Goal: Obtain resource: Obtain resource

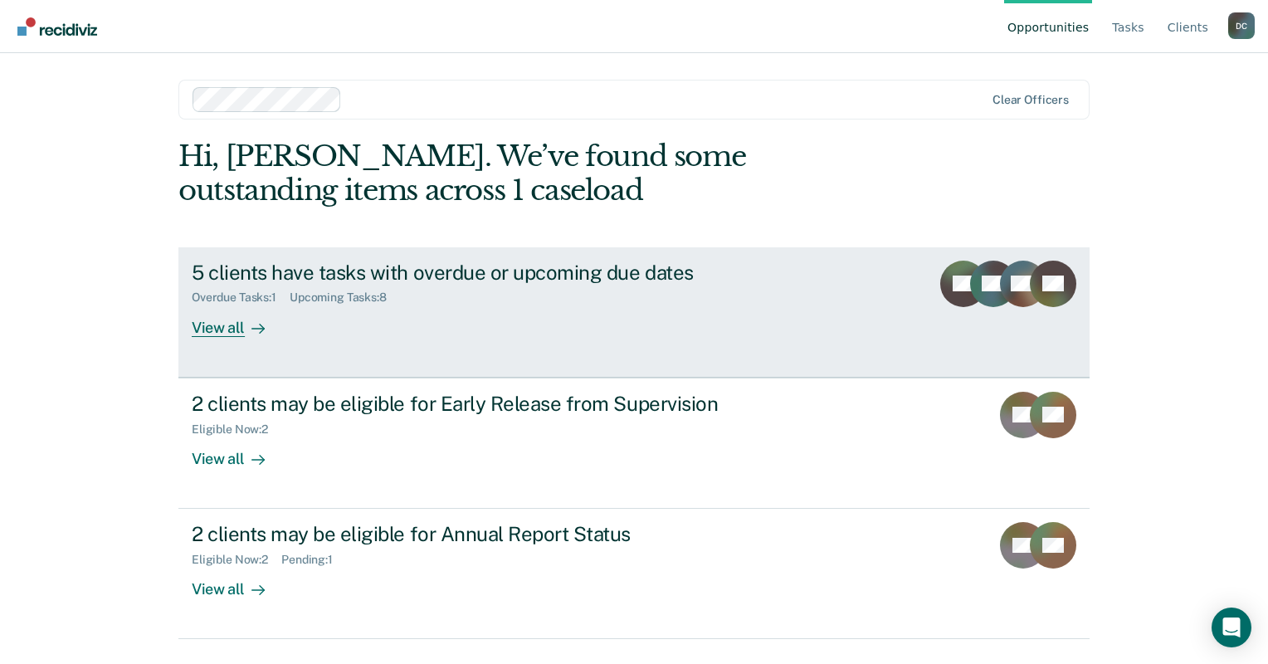
click at [229, 333] on div "View all" at bounding box center [238, 321] width 93 height 32
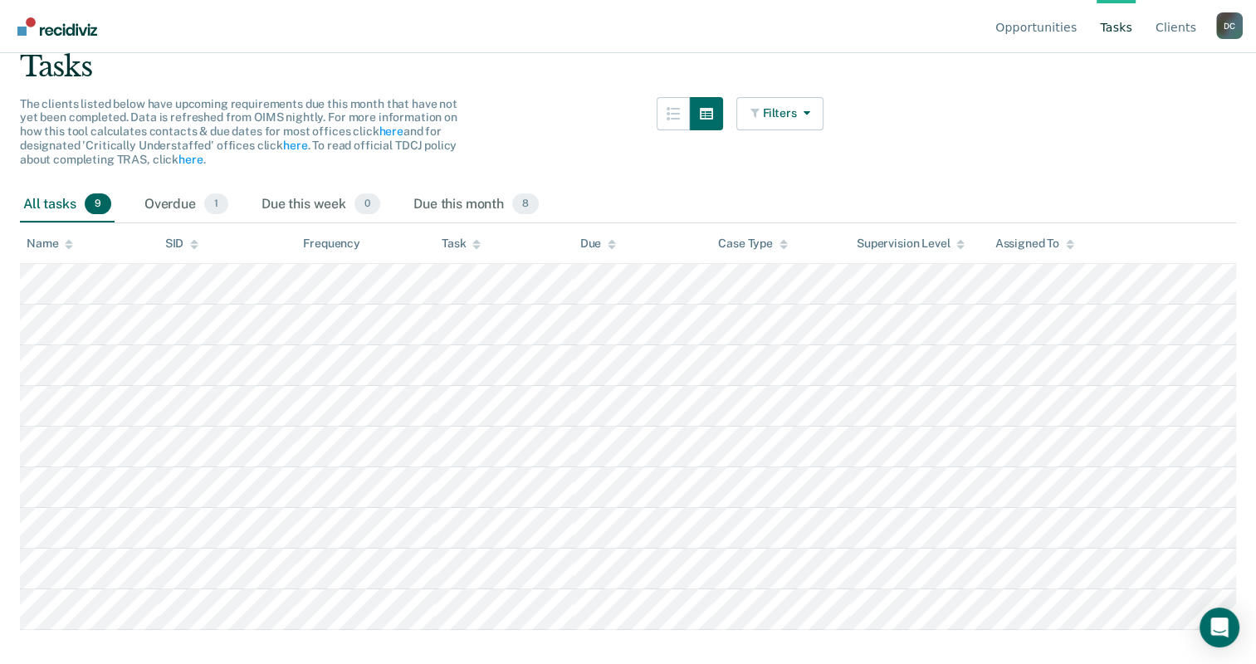
scroll to position [125, 0]
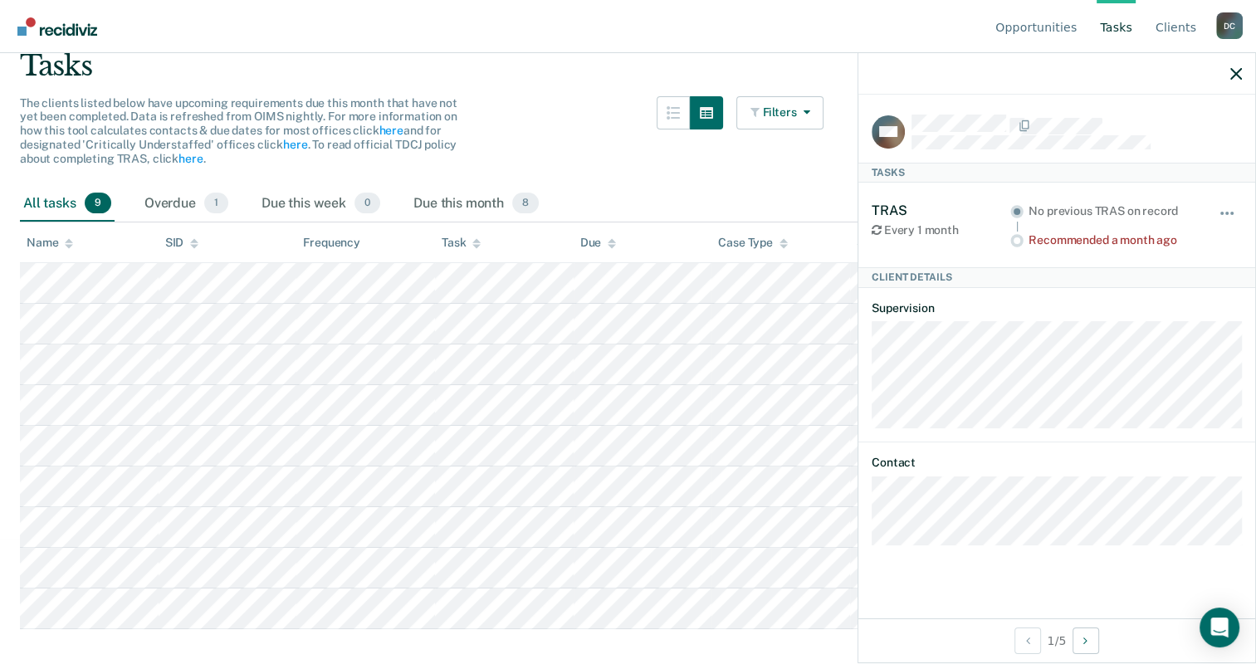
click at [797, 168] on div "Filters Contact Type Collateral Contact 1 ONLY Home Contact, Sch. 1 ONLY Home C…" at bounding box center [780, 141] width 88 height 90
click at [1239, 73] on icon "button" at bounding box center [1236, 74] width 12 height 12
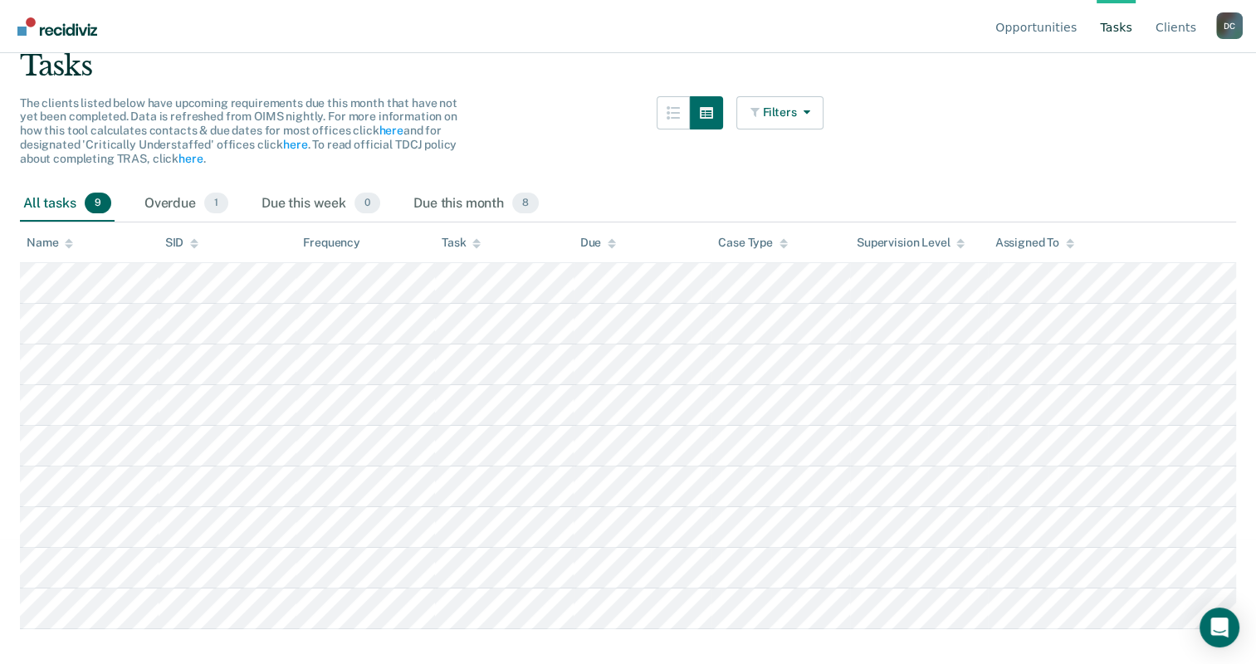
click at [48, 37] on link "Go to Recidiviz Home" at bounding box center [57, 26] width 88 height 52
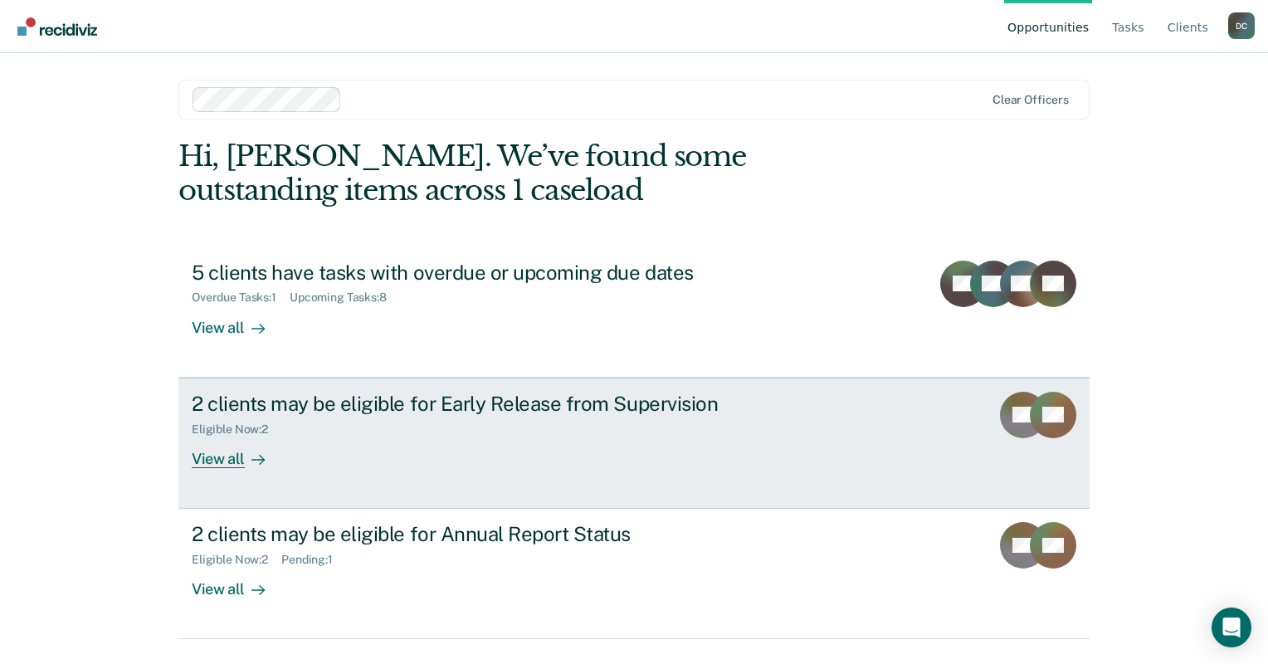
click at [258, 398] on div "2 clients may be eligible for Early Release from Supervision" at bounding box center [483, 404] width 583 height 24
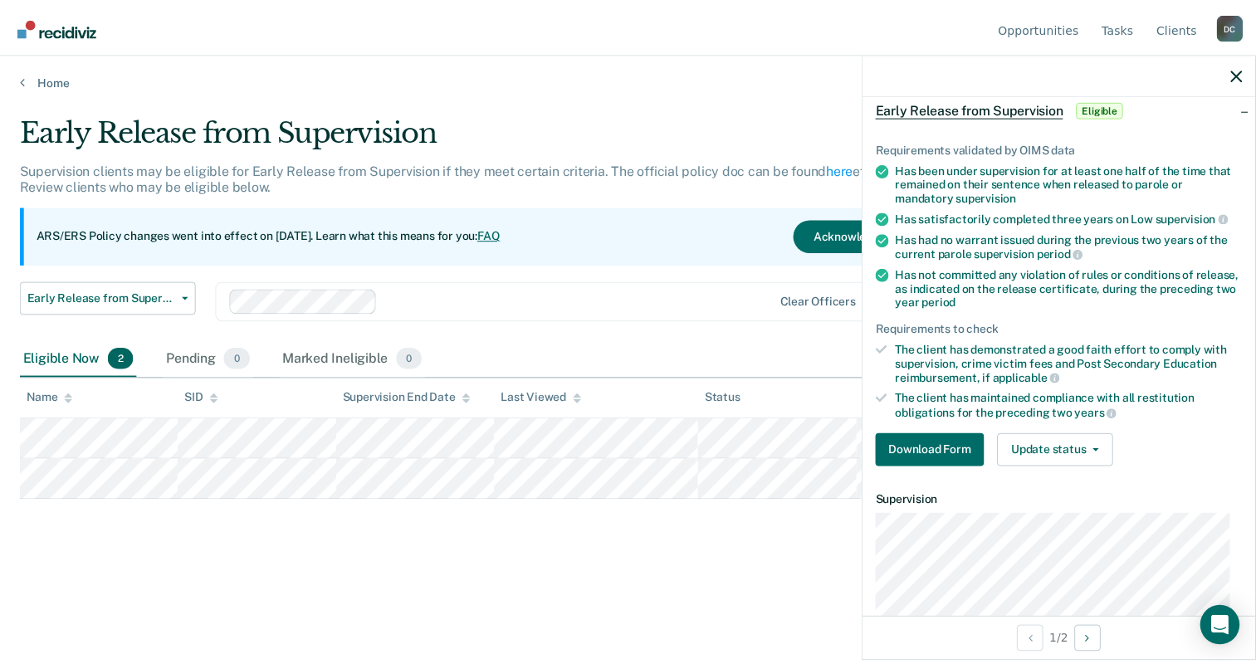
scroll to position [82, 0]
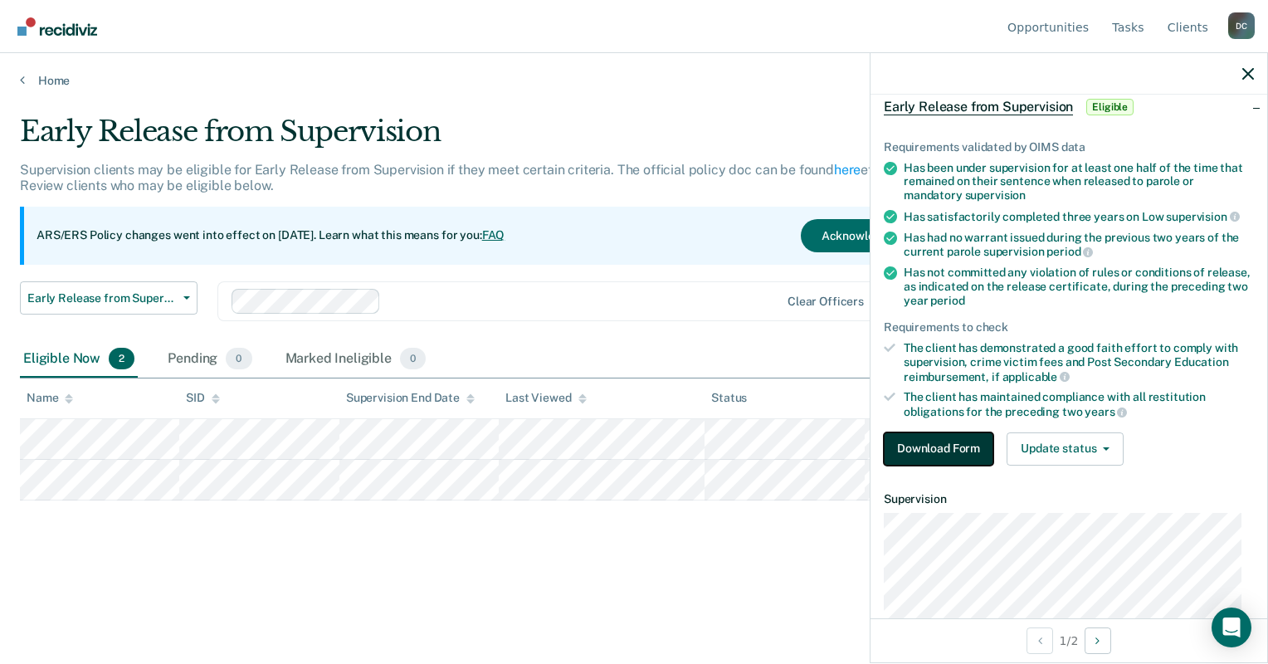
click at [955, 437] on button "Download Form" at bounding box center [939, 448] width 110 height 33
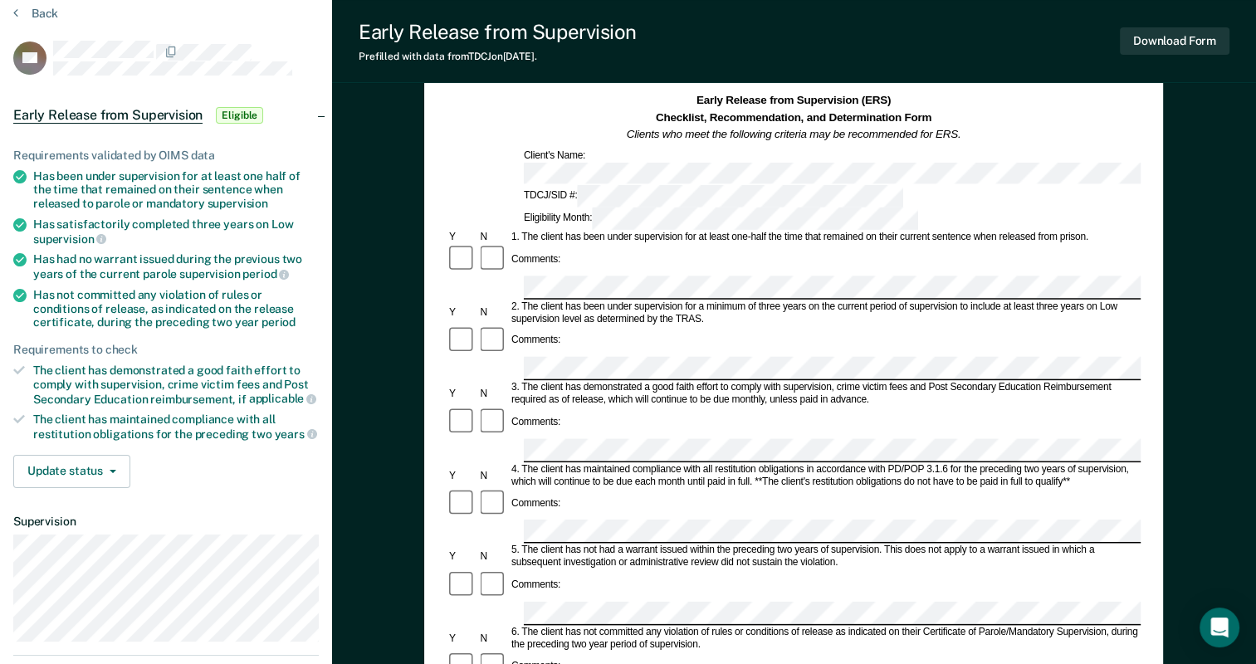
scroll to position [69, 0]
click at [369, 105] on div "Early Release from Supervision (ERS) Checklist, Recommendation, and Determinati…" at bounding box center [794, 597] width 924 height 1127
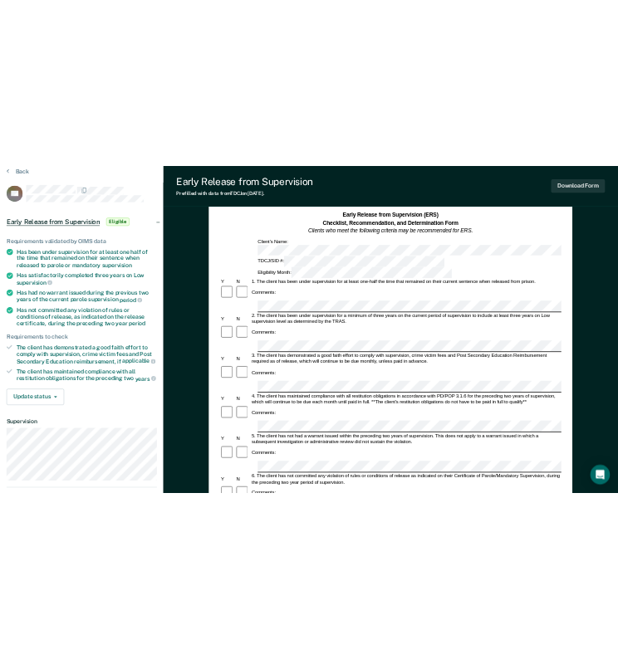
scroll to position [0, 0]
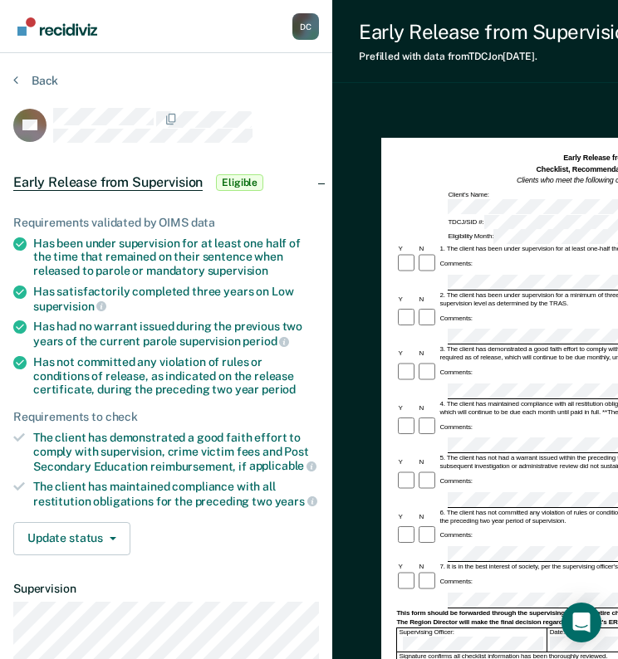
click at [503, 89] on div "Early Release from Supervision Prefilled with data from TDCJ on [DATE] . Downlo…" at bounding box center [578, 429] width 493 height 859
click at [107, 537] on span "button" at bounding box center [109, 538] width 13 height 3
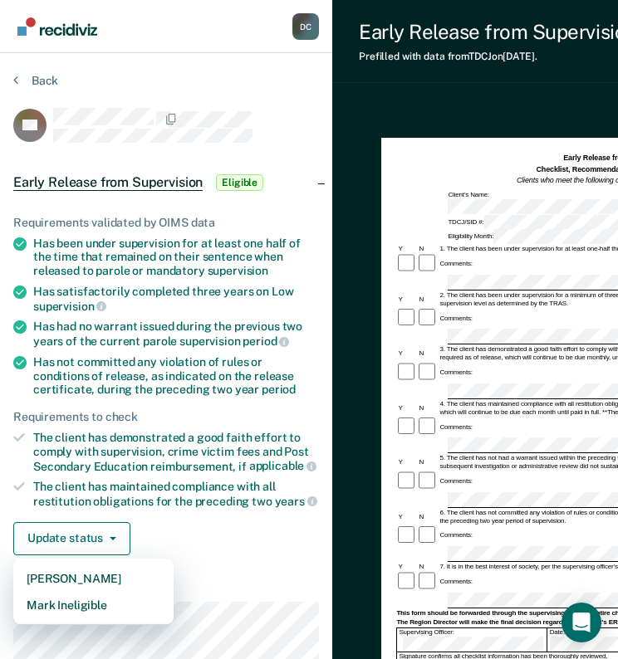
click at [209, 545] on div "Update status [PERSON_NAME] Mark Ineligible" at bounding box center [165, 538] width 305 height 33
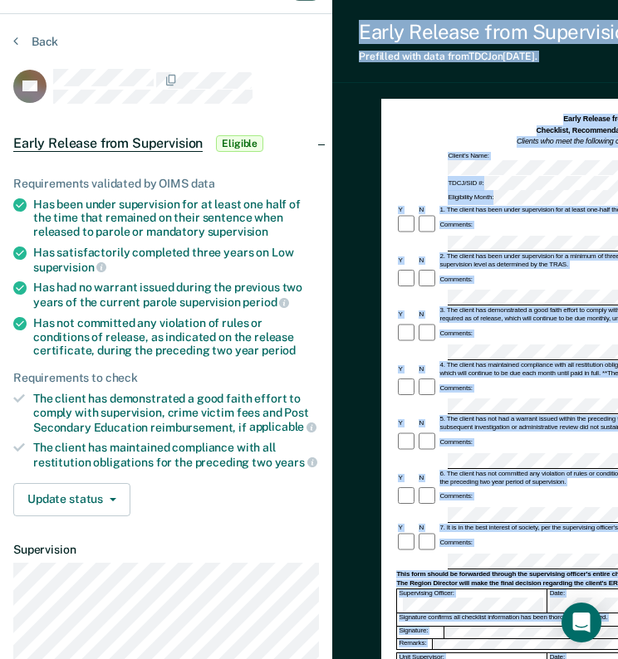
scroll to position [263, 0]
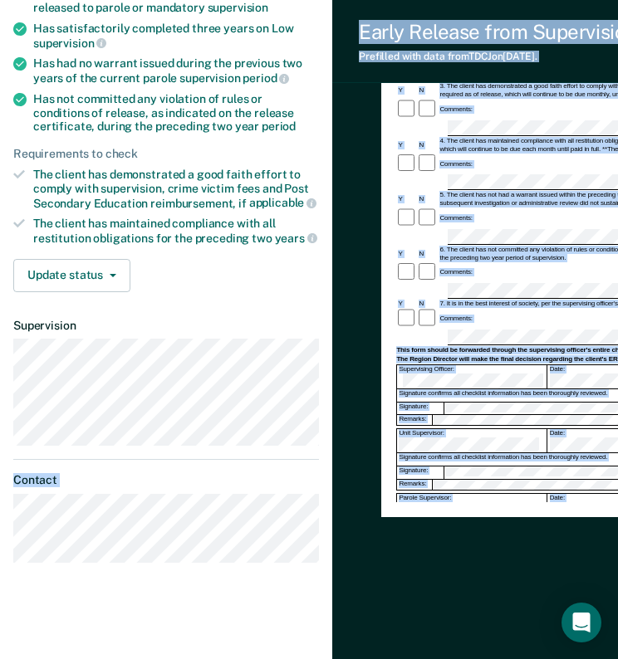
click at [375, 396] on html "Looks like you’re using Internet Explorer 11. For faster loading and a better e…" at bounding box center [309, 66] width 618 height 659
drag, startPoint x: 375, startPoint y: 665, endPoint x: 322, endPoint y: 584, distance: 96.5
click at [322, 584] on section "Back BR Early Release from Supervision Eligible Requirements validated by OIMS …" at bounding box center [166, 193] width 332 height 806
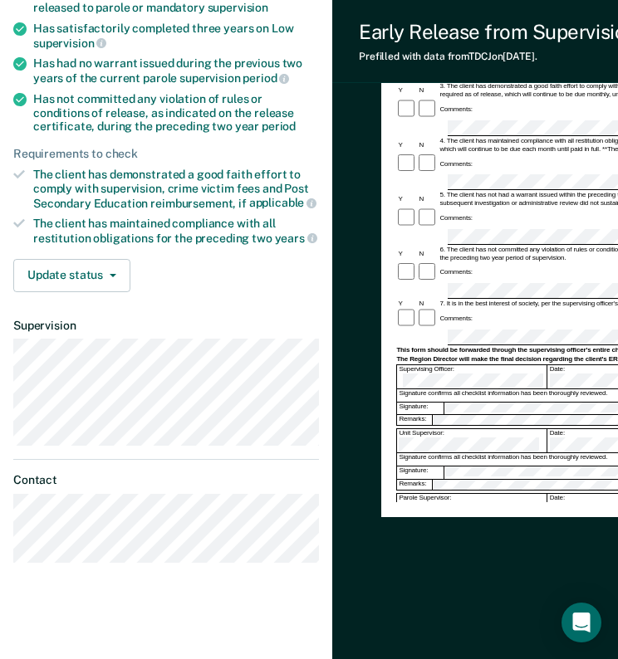
drag, startPoint x: 457, startPoint y: 562, endPoint x: 349, endPoint y: 533, distance: 111.8
click at [349, 533] on div "Early Release from Supervision (ERS) Checklist, Recommendation, and Determinati…" at bounding box center [578, 256] width 493 height 833
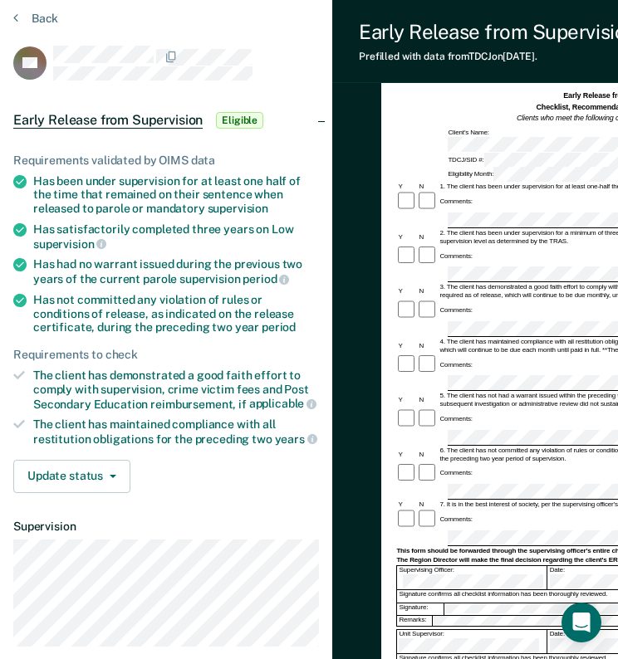
scroll to position [27, 0]
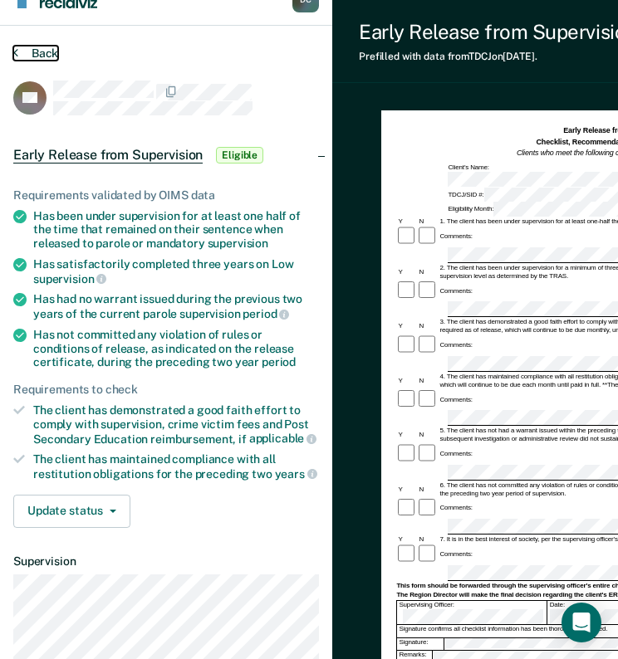
click at [17, 54] on icon at bounding box center [15, 52] width 5 height 13
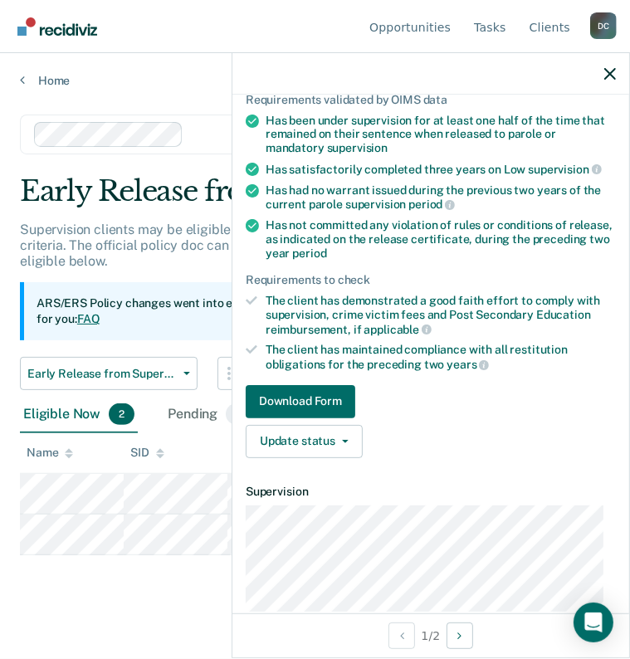
scroll to position [169, 0]
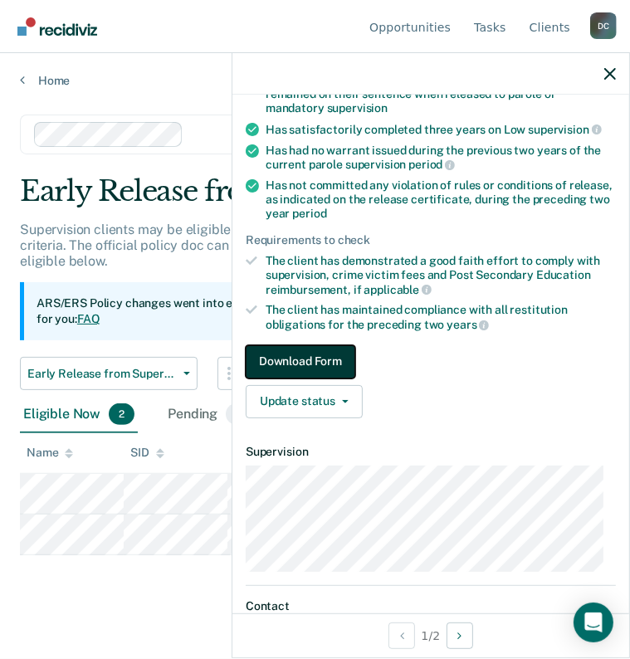
click at [313, 353] on button "Download Form" at bounding box center [301, 361] width 110 height 33
click at [296, 366] on button "Download Form" at bounding box center [301, 361] width 110 height 33
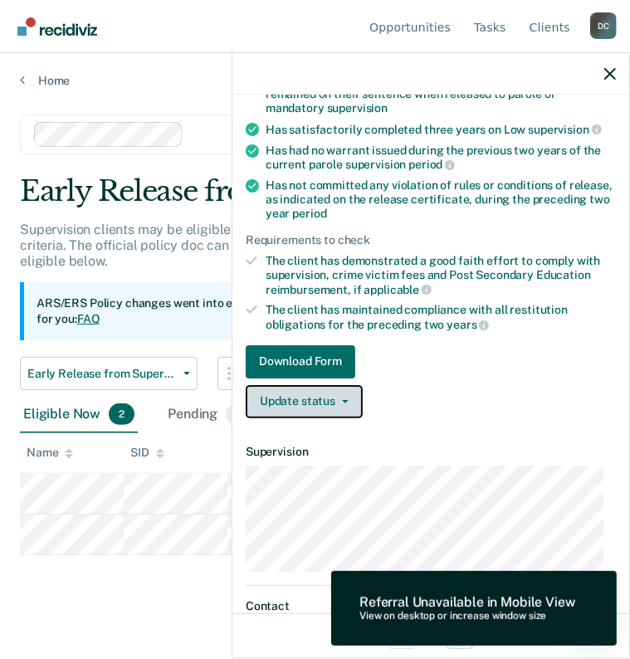
click at [304, 389] on button "Update status" at bounding box center [304, 401] width 117 height 33
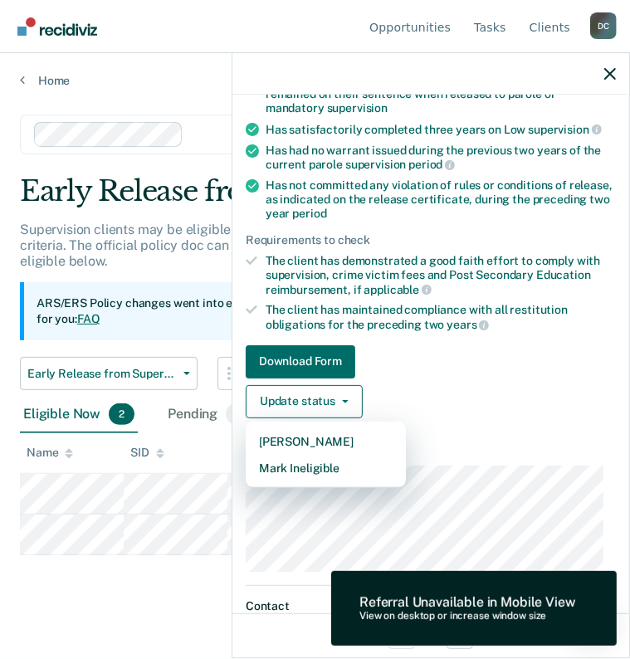
click at [458, 388] on div "Update status [PERSON_NAME] Mark Ineligible" at bounding box center [431, 401] width 370 height 33
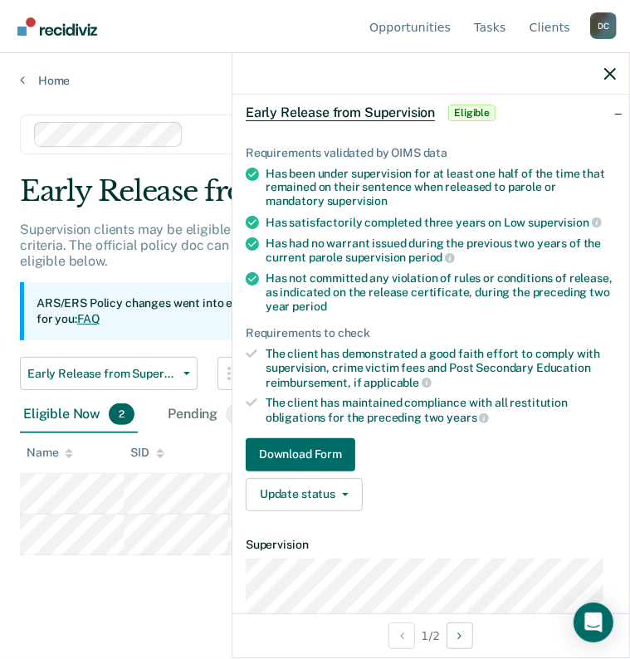
scroll to position [85, 0]
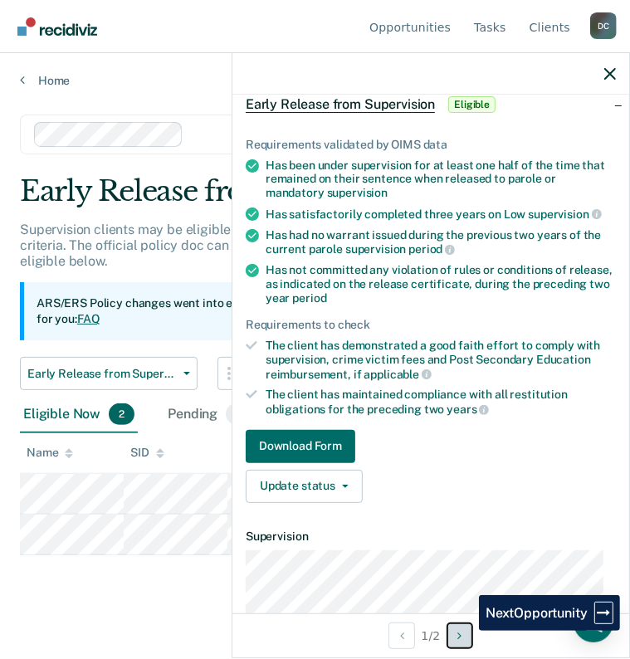
click at [466, 631] on button "Next Opportunity" at bounding box center [460, 636] width 27 height 27
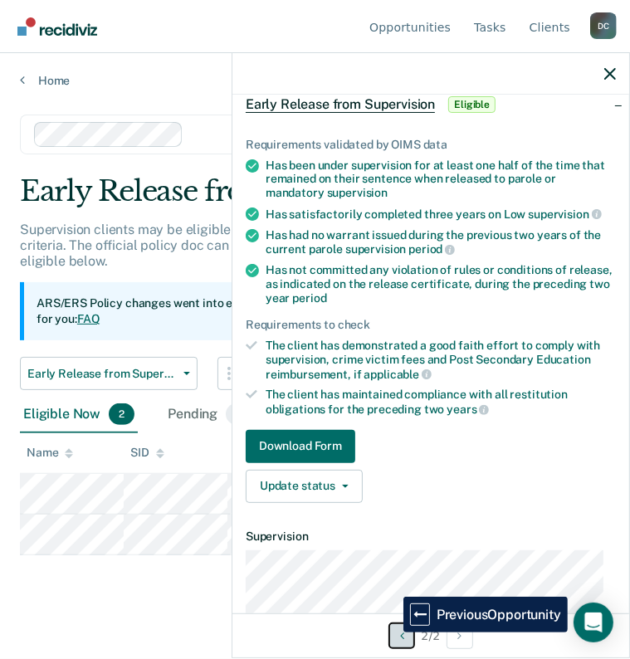
click at [391, 633] on button "Previous Opportunity" at bounding box center [401, 636] width 27 height 27
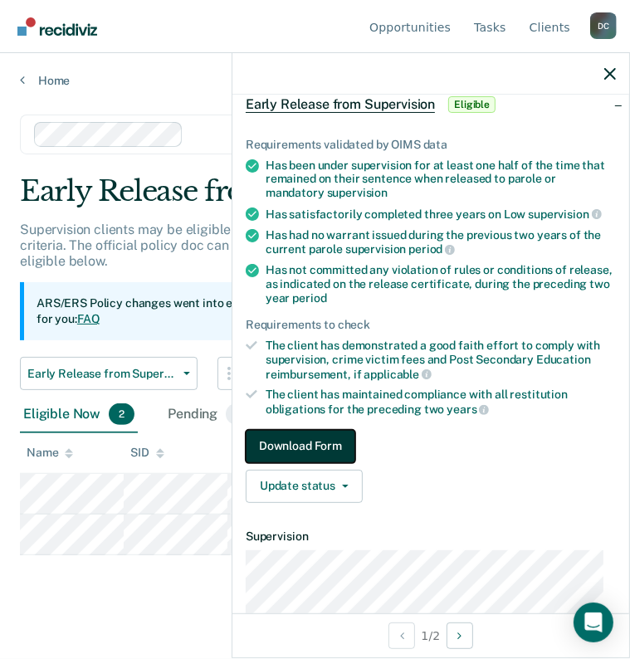
click at [288, 442] on button "Download Form" at bounding box center [301, 446] width 110 height 33
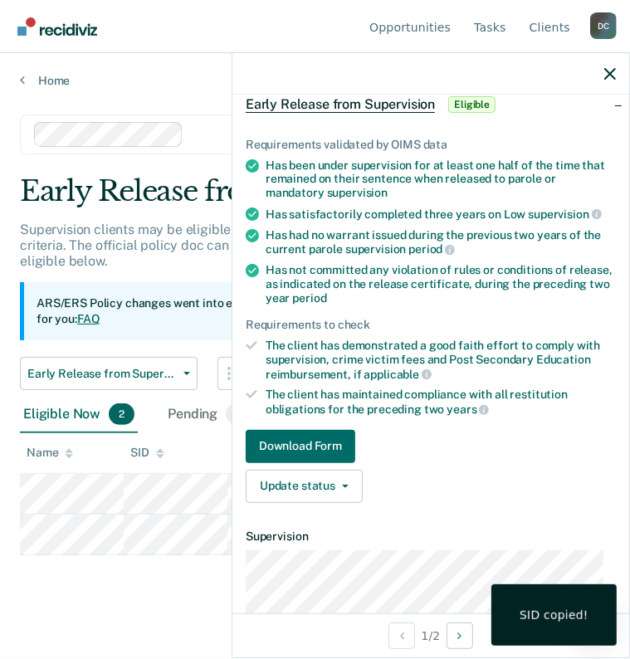
drag, startPoint x: 159, startPoint y: 471, endPoint x: 164, endPoint y: 582, distance: 110.5
click at [164, 582] on div "Early Release from Supervision Supervision clients may be eligible for Early Re…" at bounding box center [315, 384] width 590 height 420
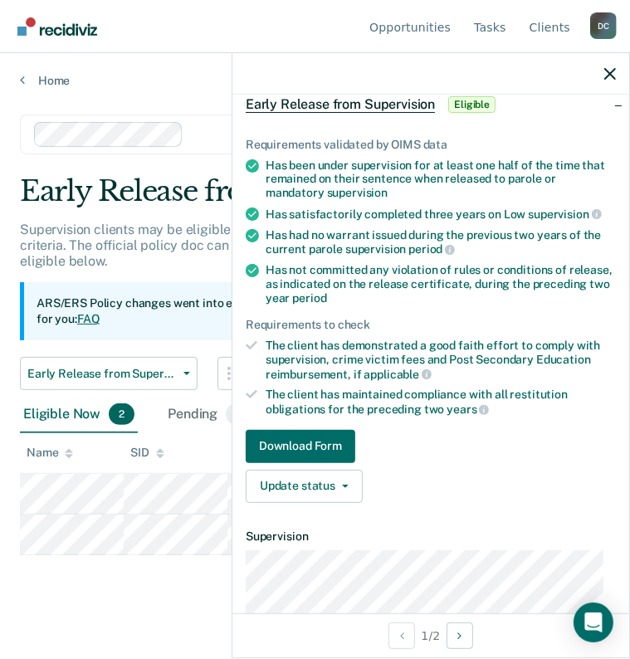
scroll to position [0, 0]
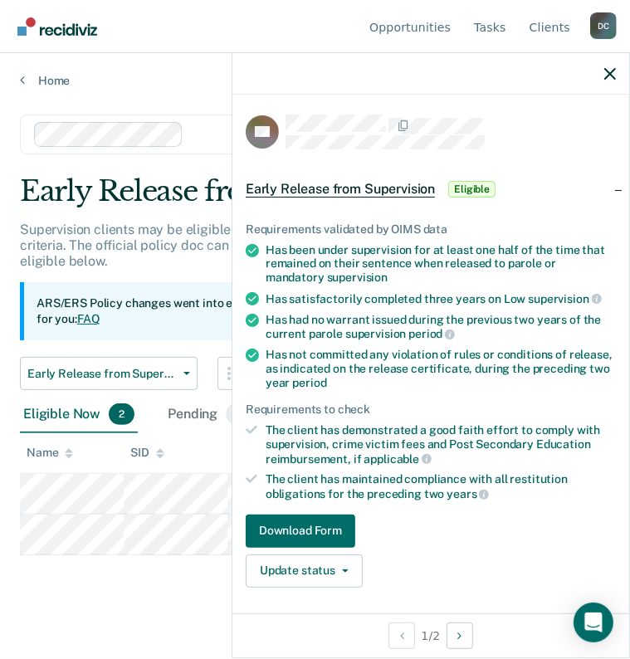
click at [603, 77] on div at bounding box center [430, 74] width 397 height 42
click at [609, 77] on icon "button" at bounding box center [610, 74] width 12 height 12
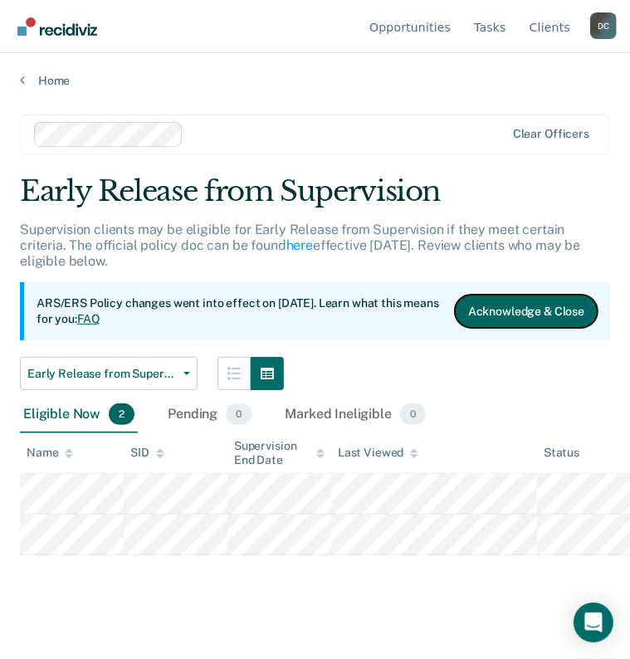
click at [554, 320] on button "Acknowledge & Close" at bounding box center [526, 311] width 143 height 33
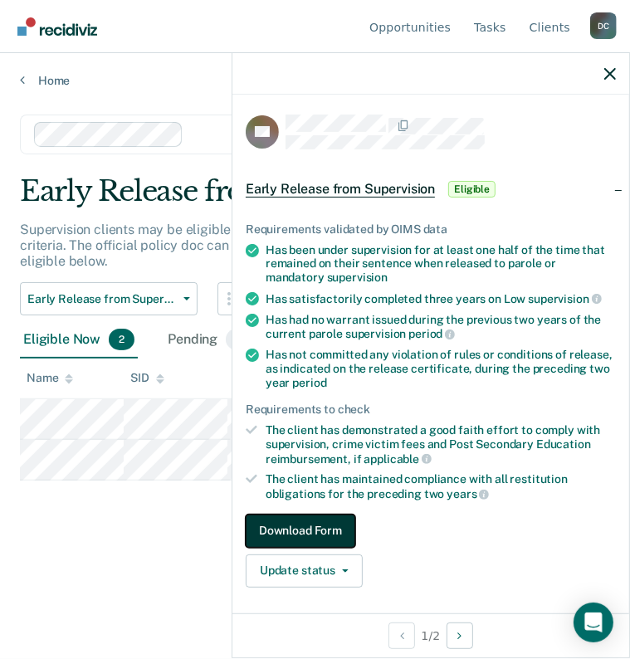
click at [334, 515] on button "Download Form" at bounding box center [301, 531] width 110 height 33
click at [312, 520] on button "Download Form" at bounding box center [301, 531] width 110 height 33
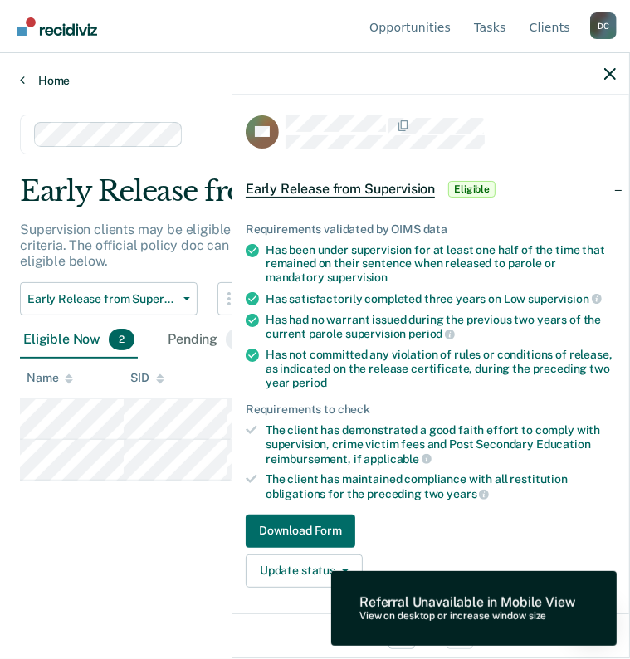
click at [52, 76] on link "Home" at bounding box center [315, 80] width 590 height 15
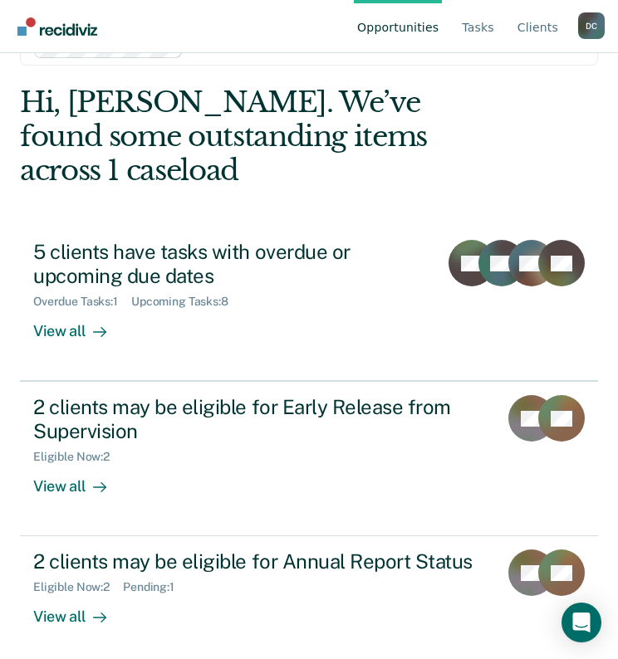
scroll to position [61, 0]
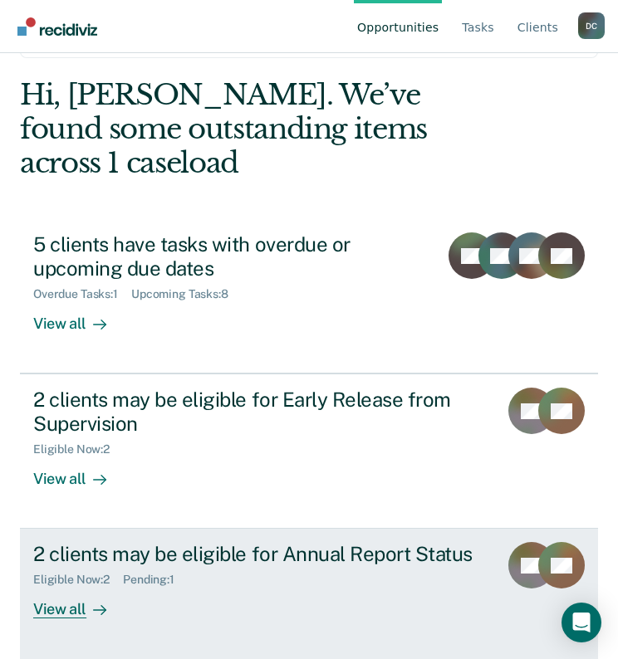
click at [379, 575] on div "Eligible Now : 2 Pending : 1" at bounding box center [259, 576] width 452 height 21
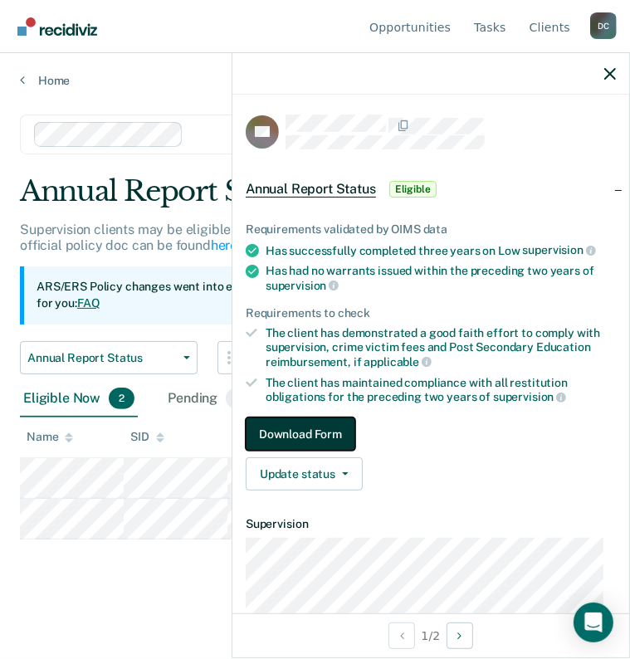
click at [268, 423] on button "Download Form" at bounding box center [301, 434] width 110 height 33
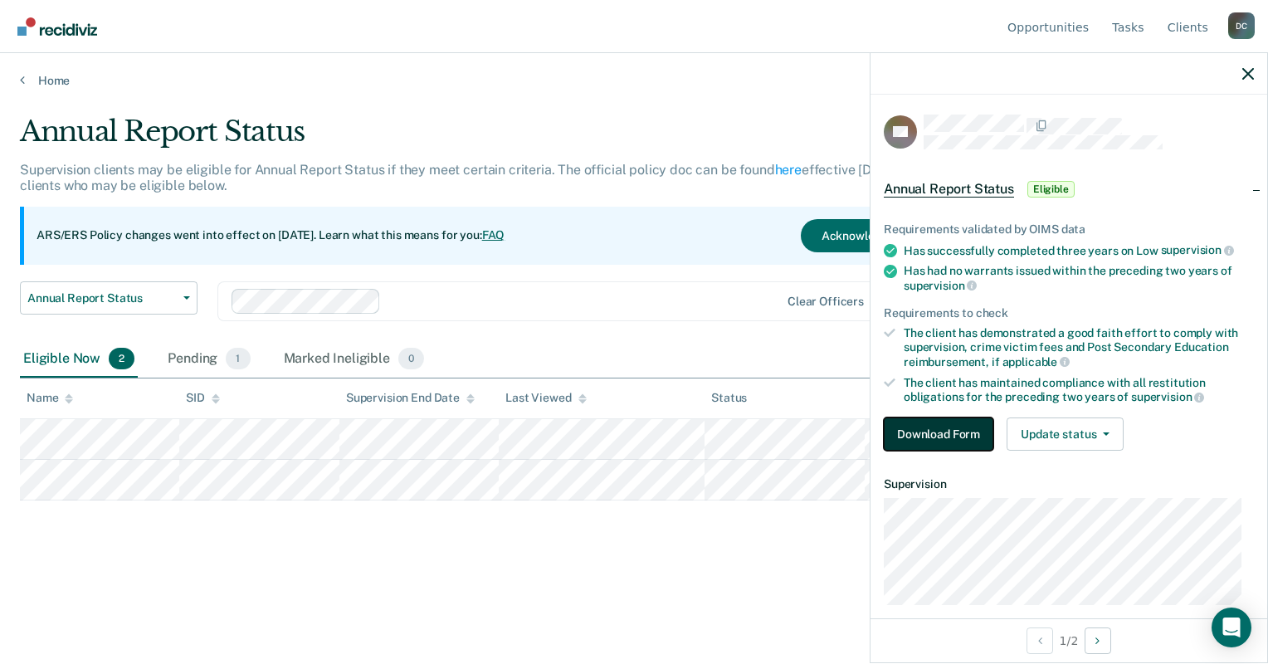
click at [944, 430] on button "Download Form" at bounding box center [939, 434] width 110 height 33
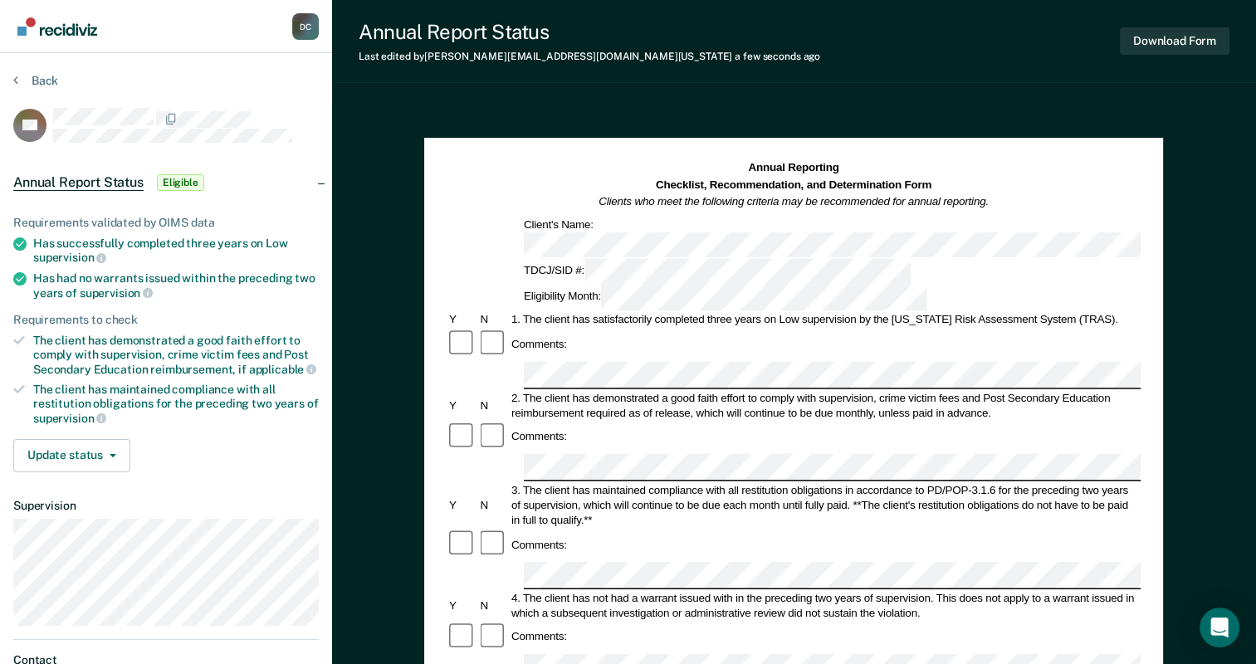
click at [408, 604] on div "Annual Reporting Checklist, Recommendation, and Determination Form Clients who …" at bounding box center [794, 666] width 924 height 1127
